Goal: Book appointment/travel/reservation

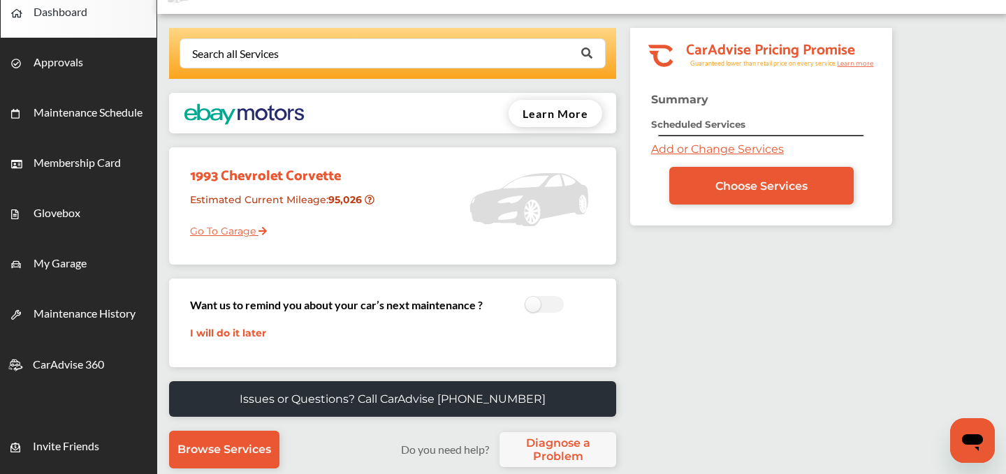
scroll to position [73, 0]
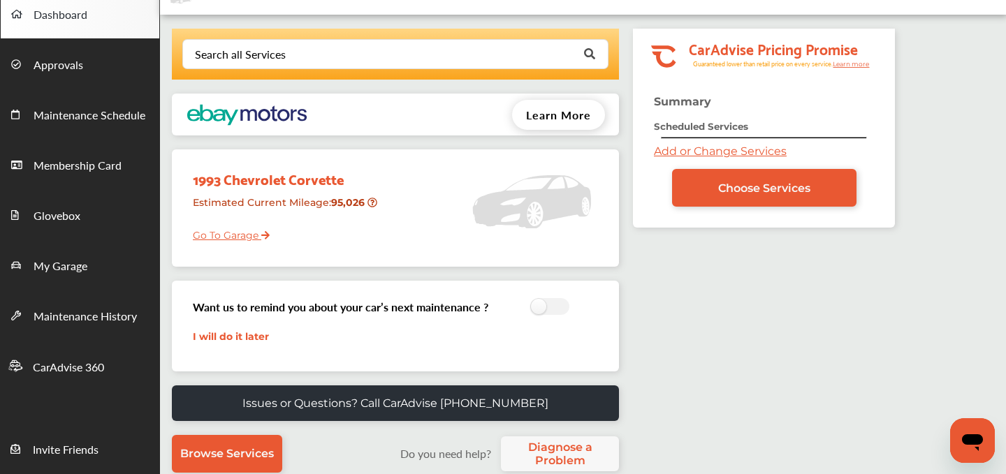
click at [670, 150] on link "Add or Change Services" at bounding box center [720, 151] width 133 height 13
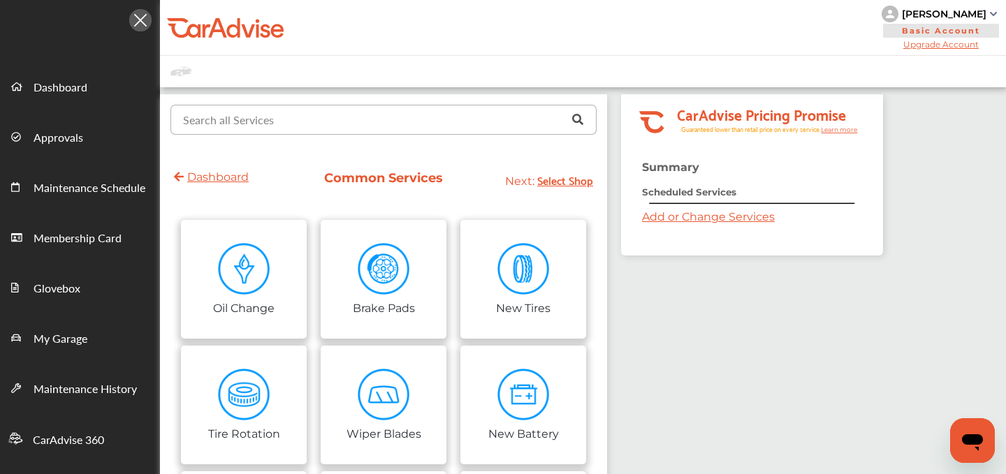
click at [280, 129] on input "text" at bounding box center [380, 118] width 417 height 27
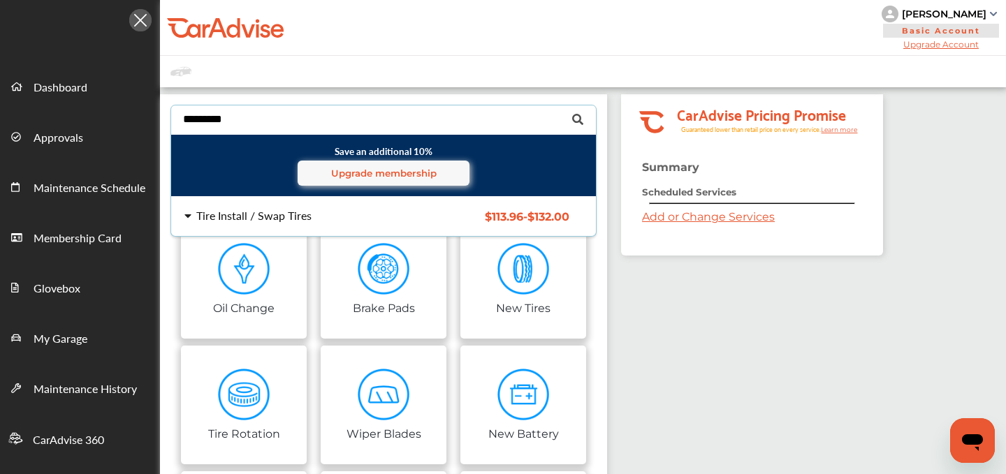
type input "*********"
click at [233, 221] on div "Tire Install / Swap Tires" at bounding box center [253, 215] width 115 height 11
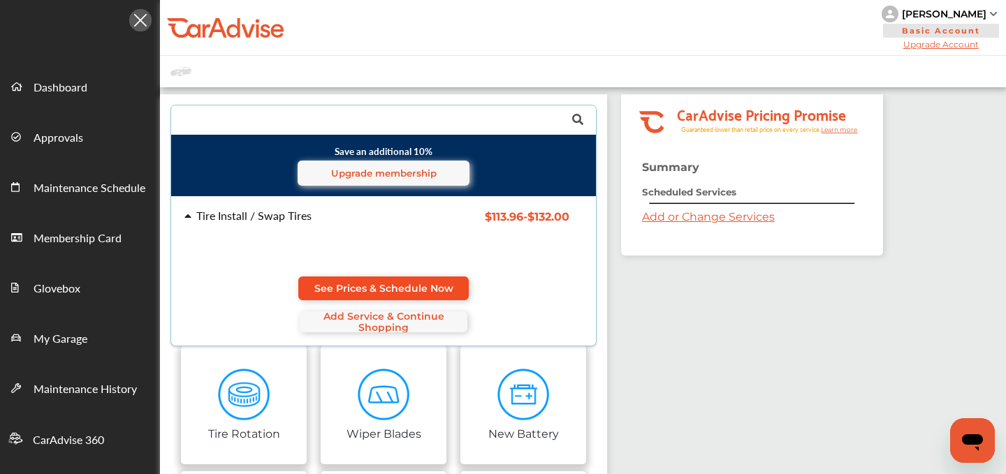
click at [333, 288] on span "See Prices & Schedule Now" at bounding box center [383, 288] width 139 height 11
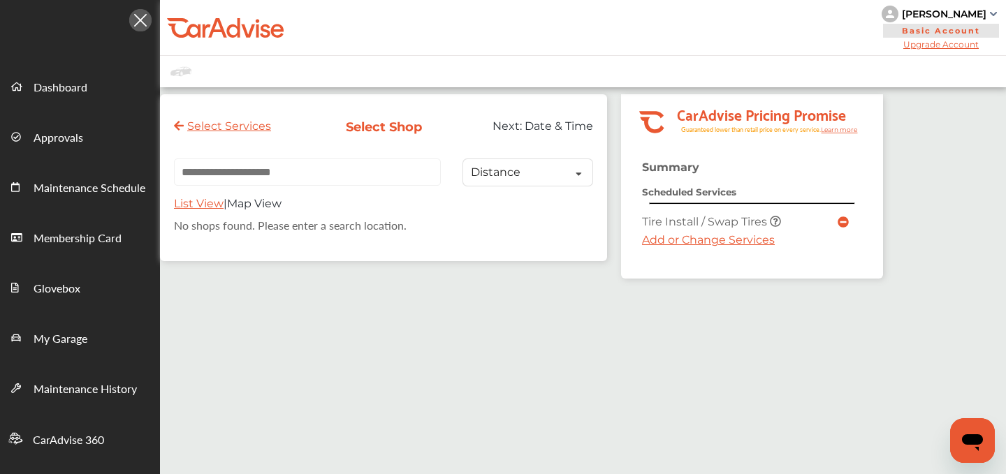
click at [664, 254] on div "Summary Scheduled Services Tire Install / Swap Tires Add or Change Services" at bounding box center [752, 220] width 262 height 118
click at [664, 244] on link "Add or Change Services" at bounding box center [708, 239] width 133 height 13
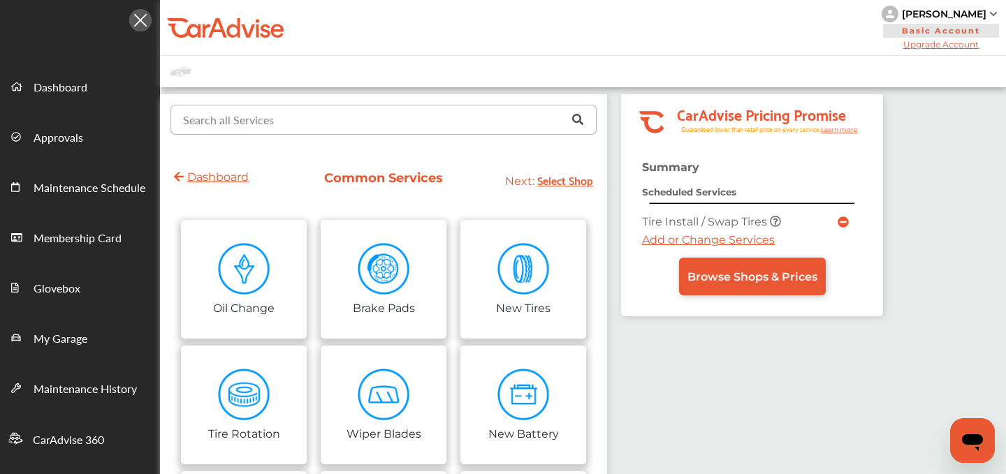
click at [330, 128] on input "text" at bounding box center [380, 118] width 417 height 27
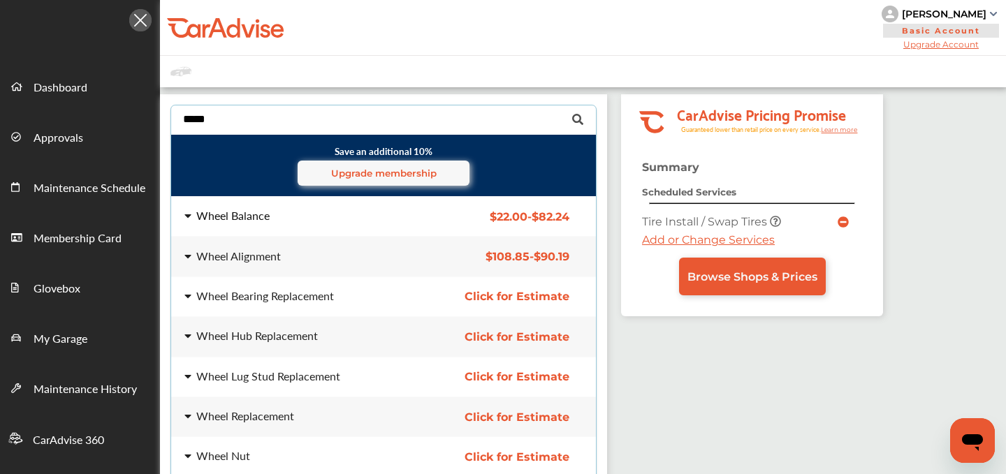
type input "*****"
click at [265, 210] on div "Wheel Balance" at bounding box center [232, 215] width 73 height 11
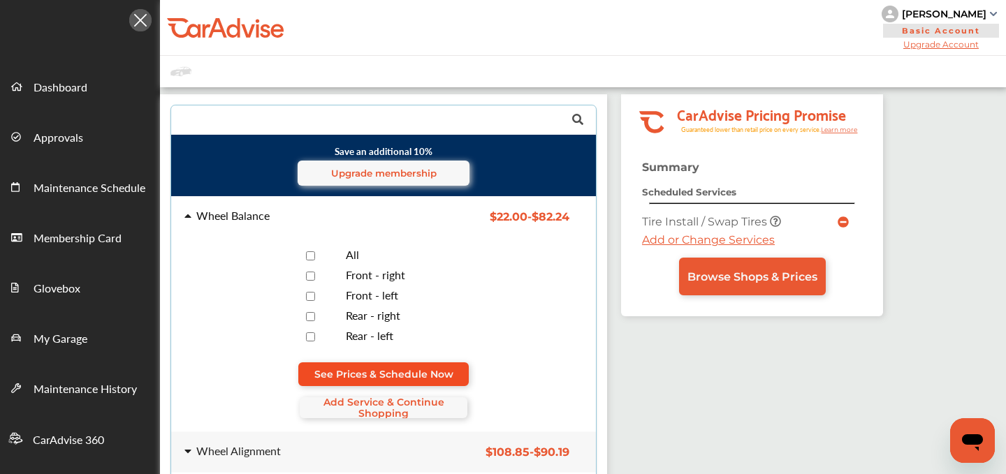
click at [410, 364] on link "See Prices & Schedule Now" at bounding box center [383, 375] width 170 height 24
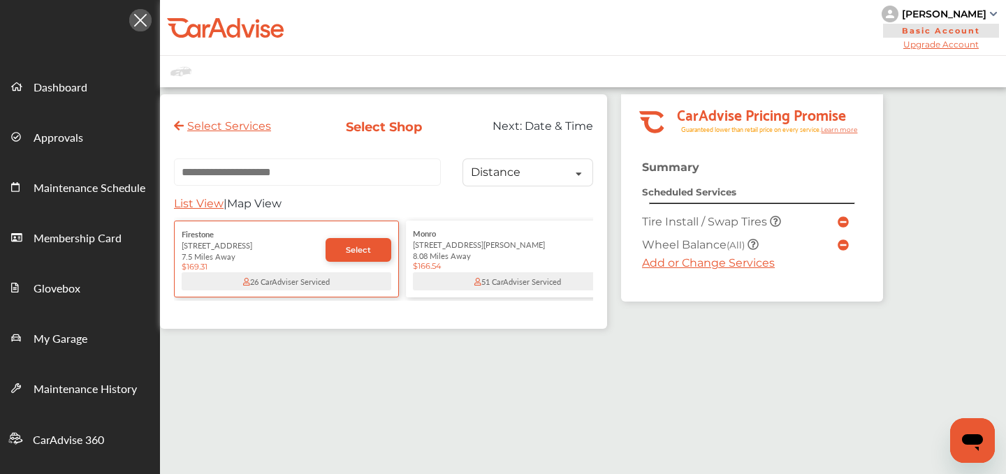
click at [255, 180] on input "text" at bounding box center [307, 172] width 267 height 27
paste input "**********"
type input "**********"
click at [203, 208] on span "List View" at bounding box center [199, 203] width 50 height 13
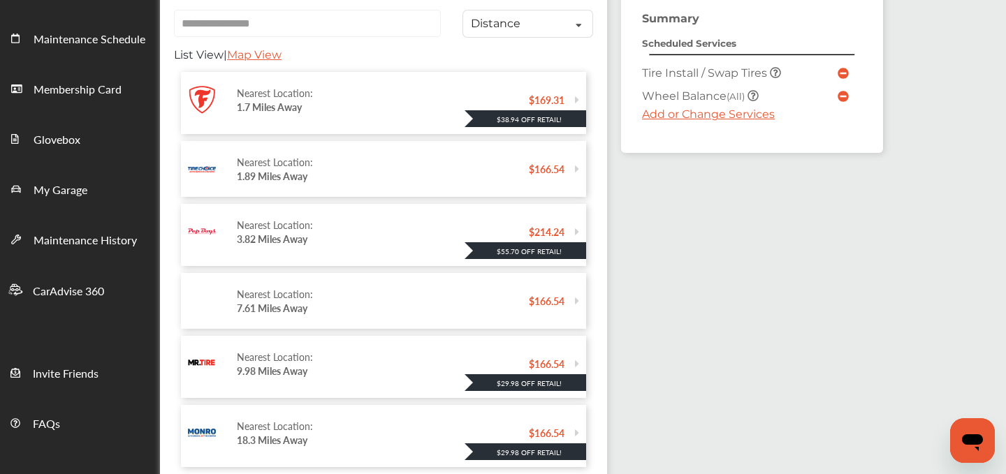
scroll to position [145, 0]
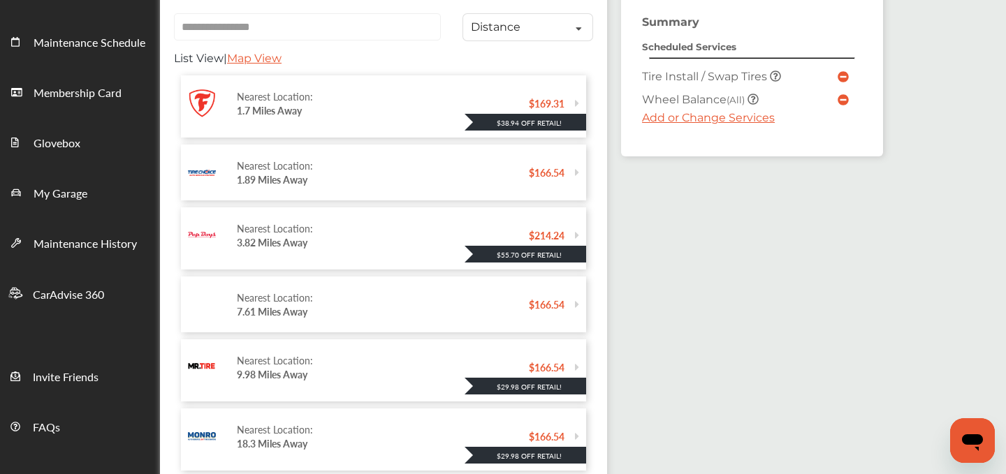
click at [291, 191] on div "Nearest Location: 1.89 Miles Away" at bounding box center [383, 173] width 292 height 42
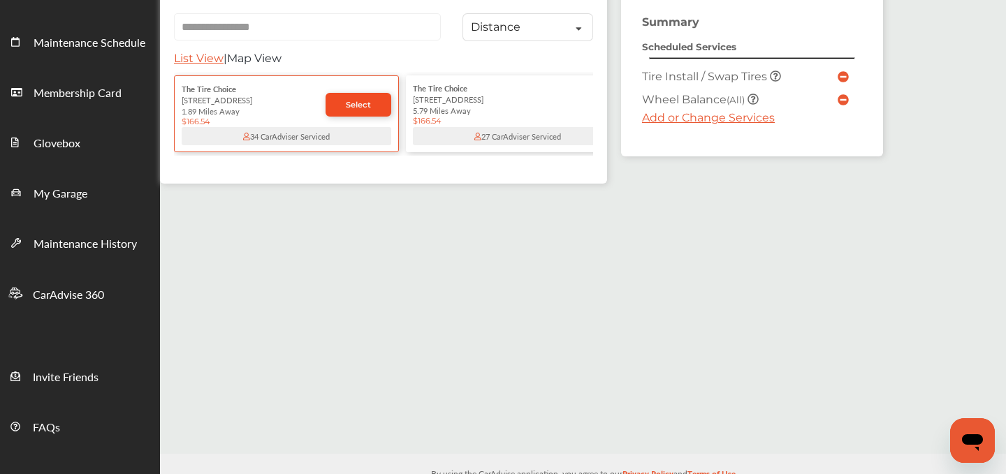
click at [367, 108] on span "Select" at bounding box center [358, 105] width 25 height 10
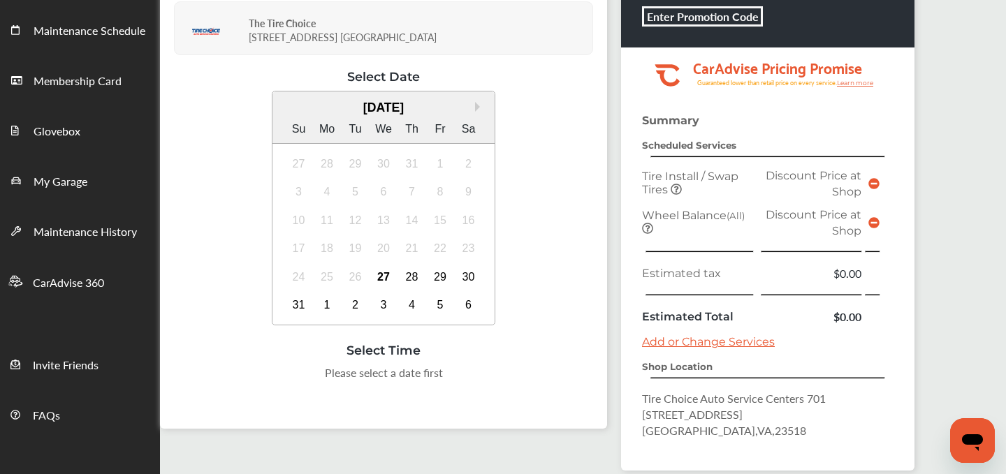
scroll to position [166, 0]
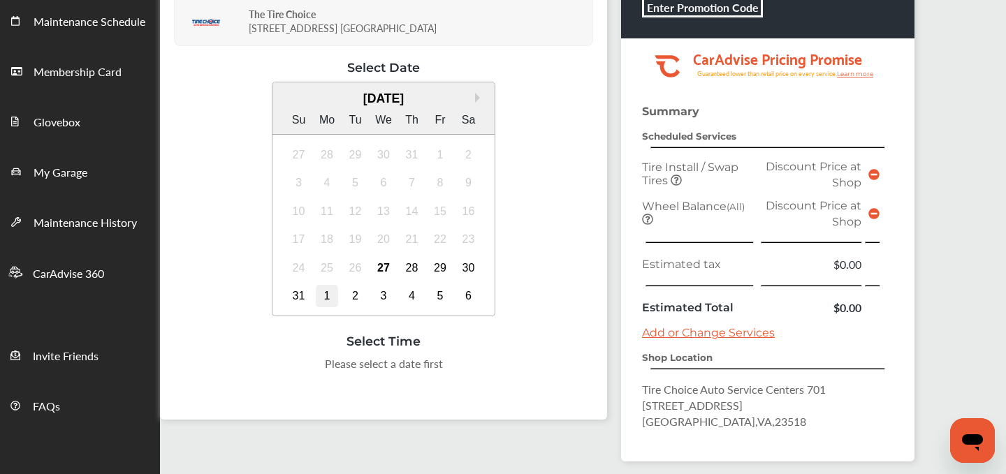
click at [333, 293] on div "1" at bounding box center [327, 296] width 22 height 22
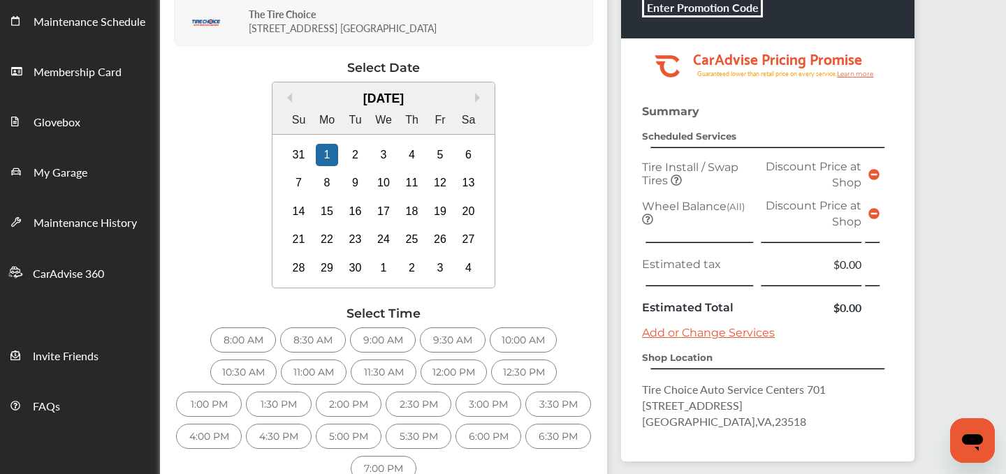
click at [234, 371] on div "10:30 AM" at bounding box center [243, 372] width 66 height 25
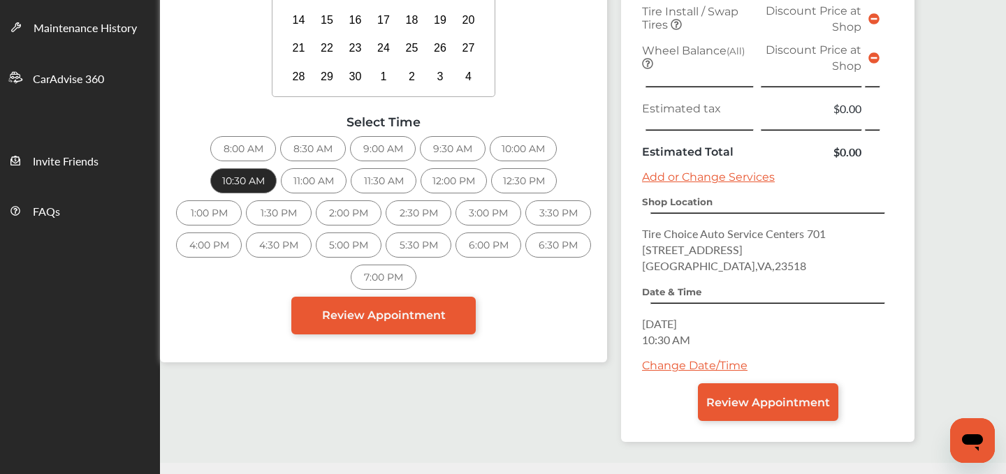
scroll to position [358, 0]
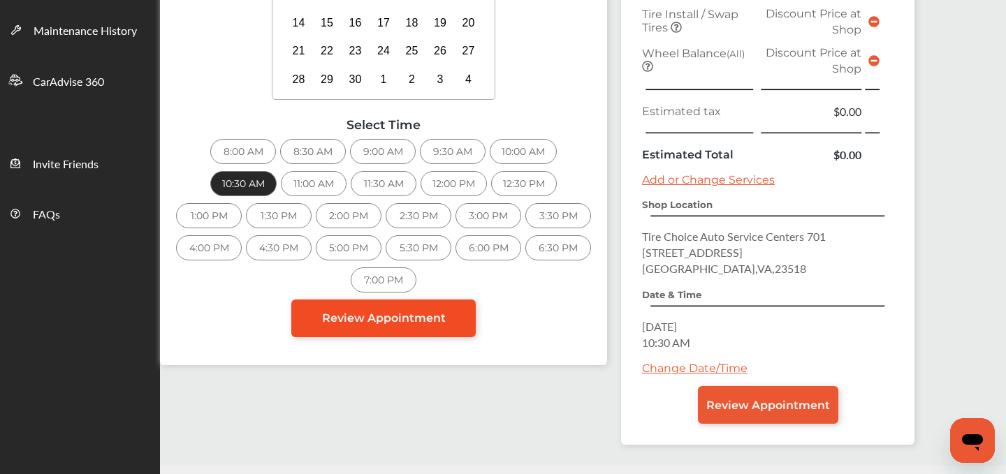
click at [430, 319] on span "Review Appointment" at bounding box center [384, 318] width 124 height 13
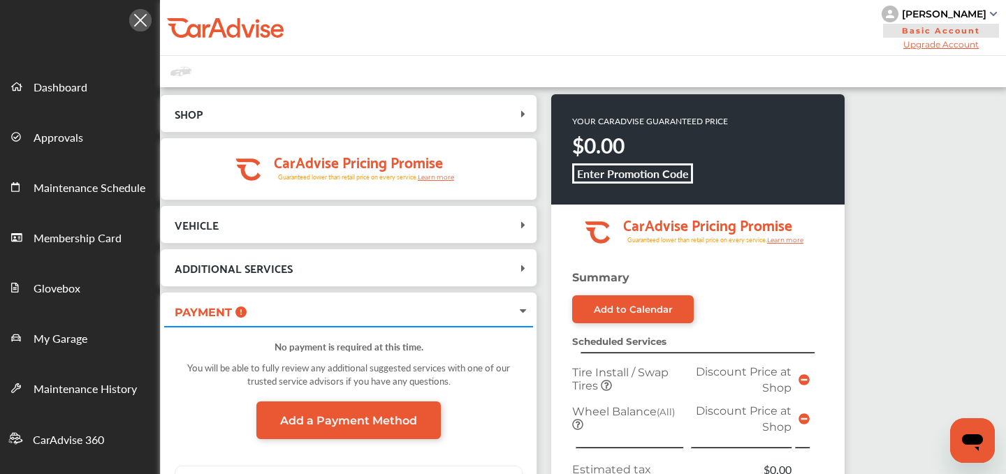
scroll to position [400, 0]
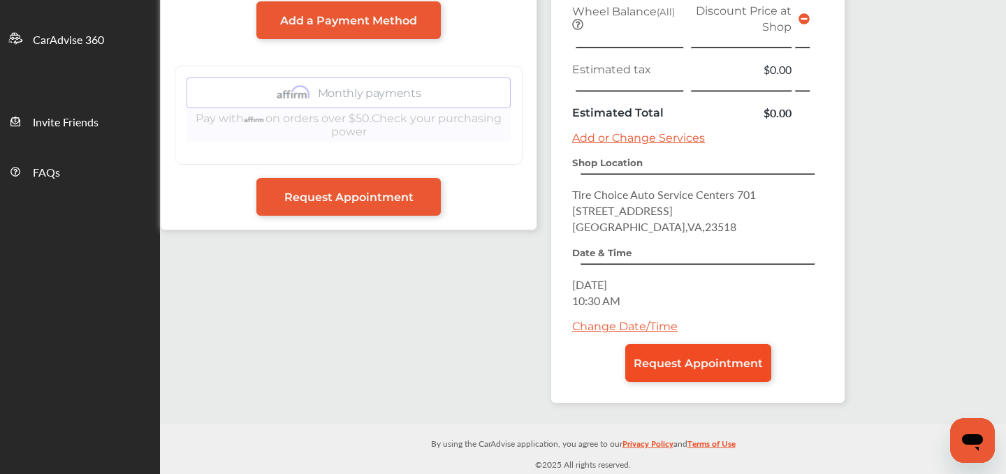
click at [694, 362] on span "Request Appointment" at bounding box center [698, 363] width 129 height 13
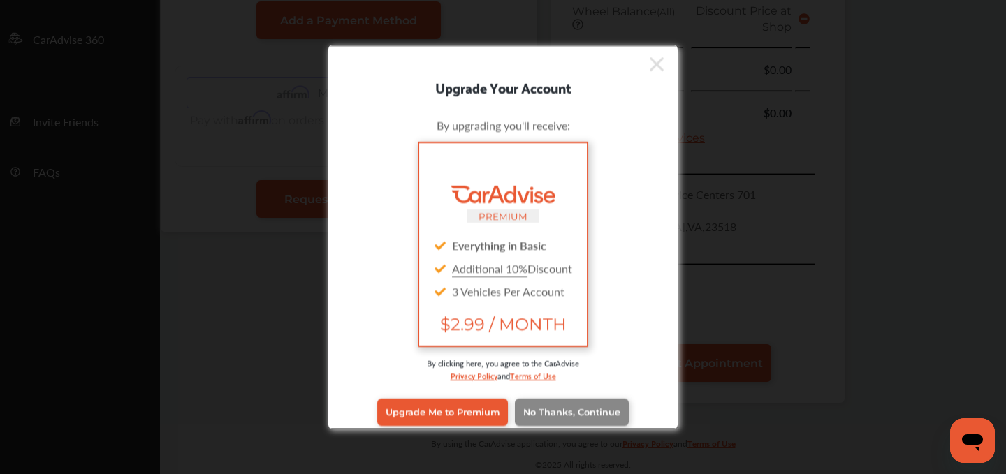
click at [599, 409] on span "No Thanks, Continue" at bounding box center [571, 412] width 97 height 10
